Goal: Submit feedback/report problem

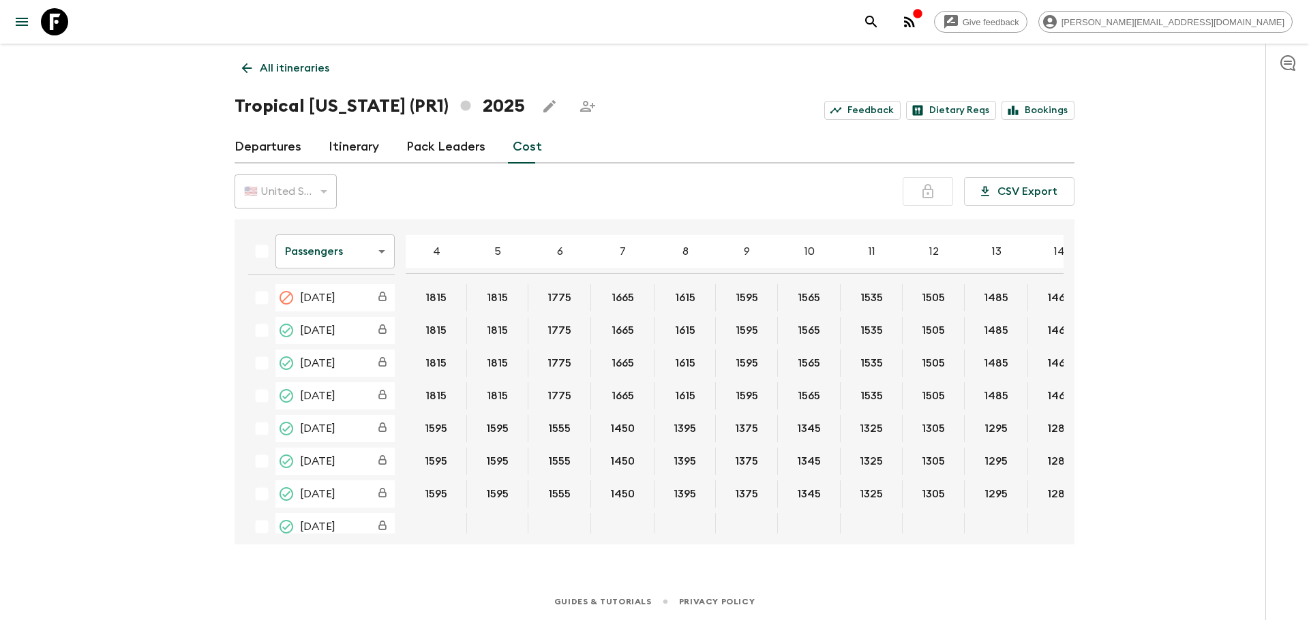
click at [310, 68] on p "All itineraries" at bounding box center [295, 68] width 70 height 16
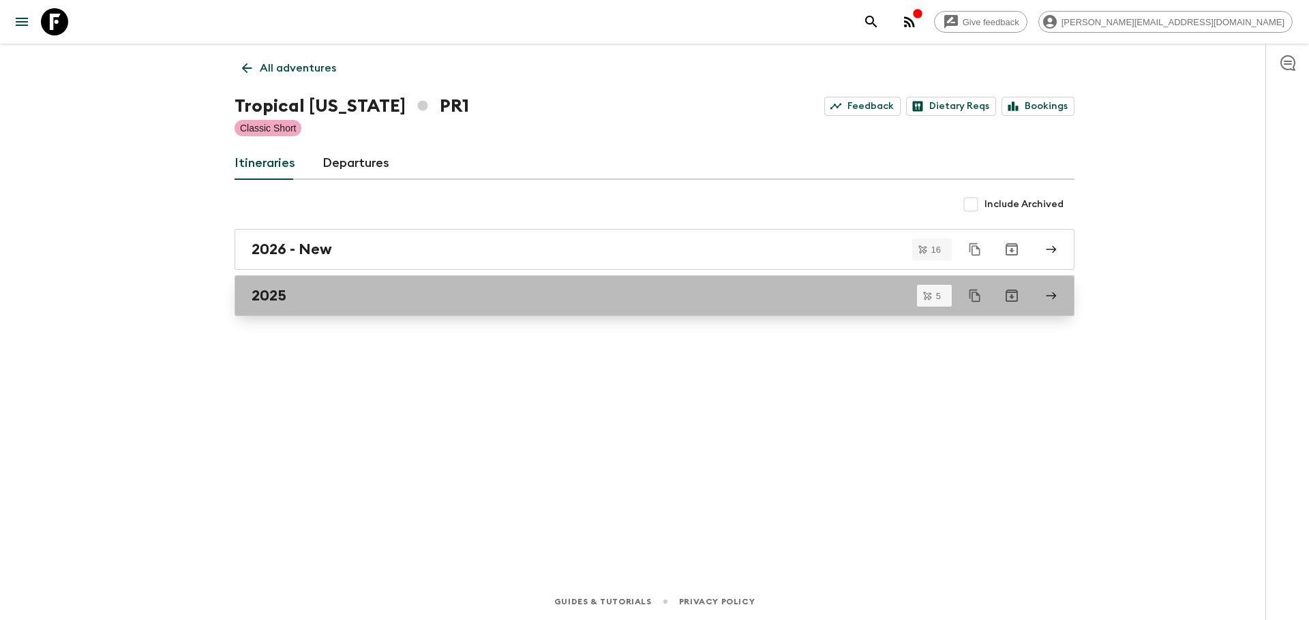
click at [278, 287] on h2 "2025" at bounding box center [269, 296] width 35 height 18
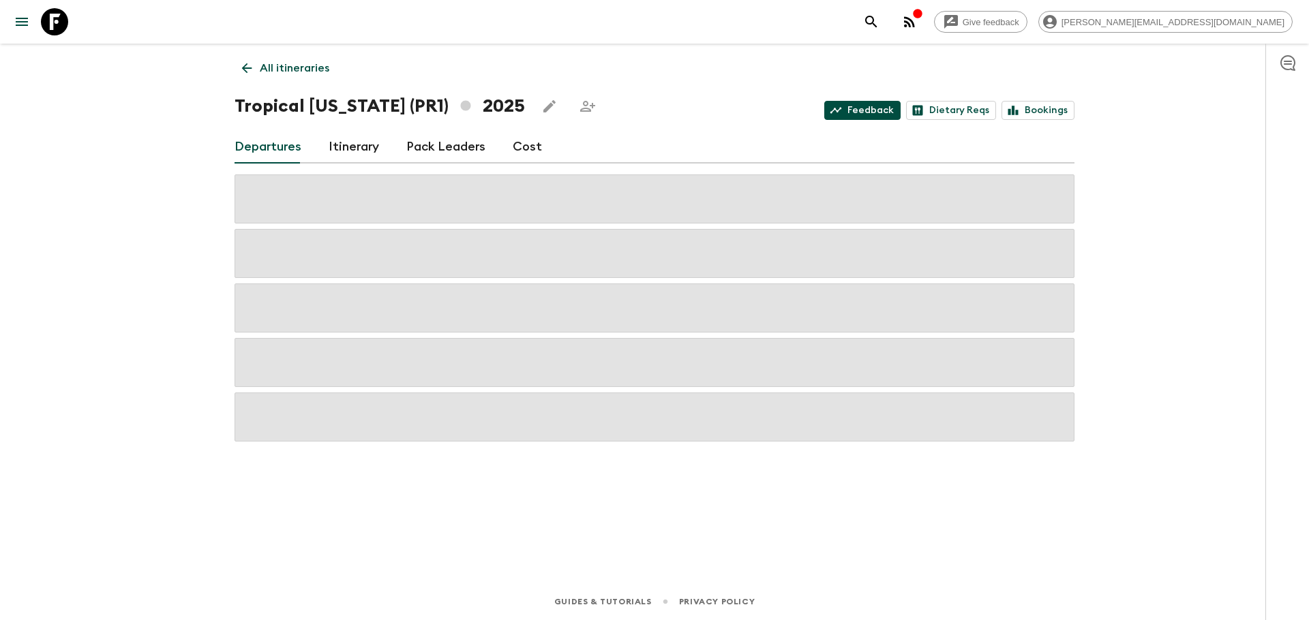
click at [873, 111] on link "Feedback" at bounding box center [862, 110] width 76 height 19
